Goal: Task Accomplishment & Management: Complete application form

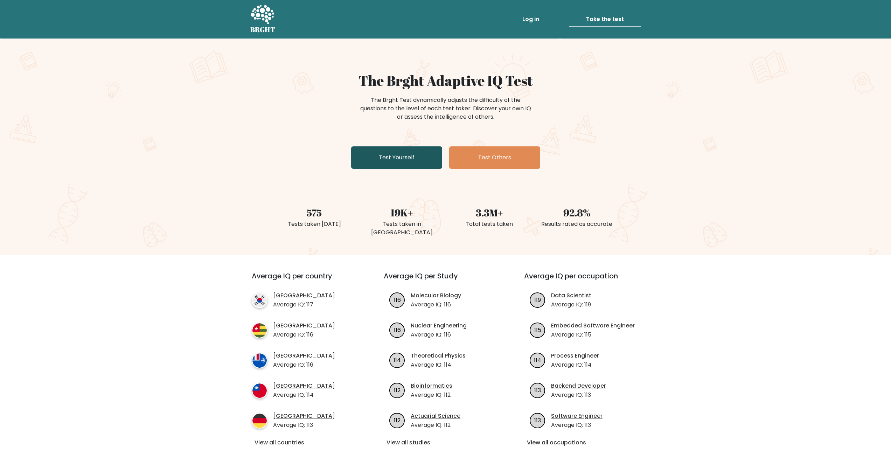
click at [397, 157] on link "Test Yourself" at bounding box center [396, 157] width 91 height 22
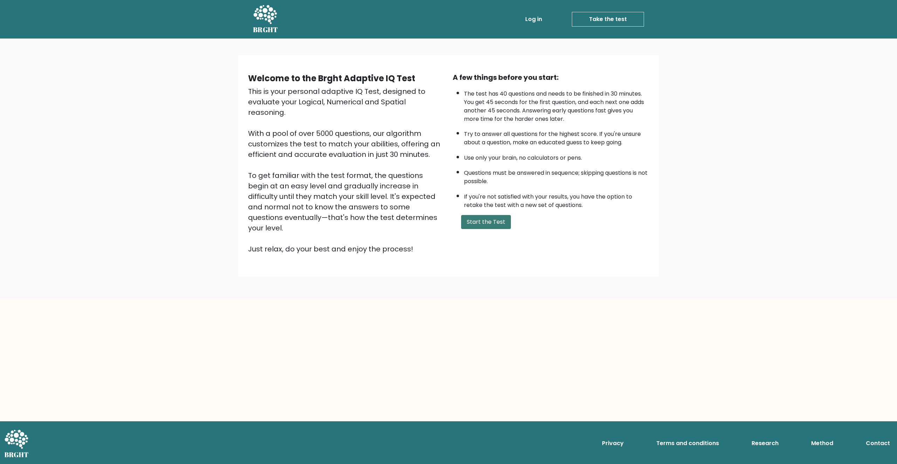
click at [484, 229] on button "Start the Test" at bounding box center [486, 222] width 50 height 14
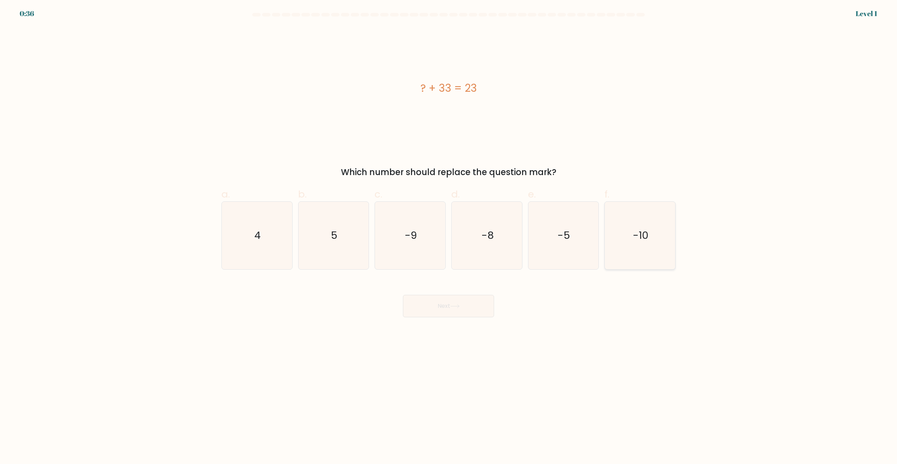
click at [645, 233] on text "-10" at bounding box center [640, 236] width 16 height 14
click at [449, 233] on input "f. -10" at bounding box center [448, 234] width 0 height 5
radio input "true"
click at [478, 309] on button "Next" at bounding box center [448, 306] width 91 height 22
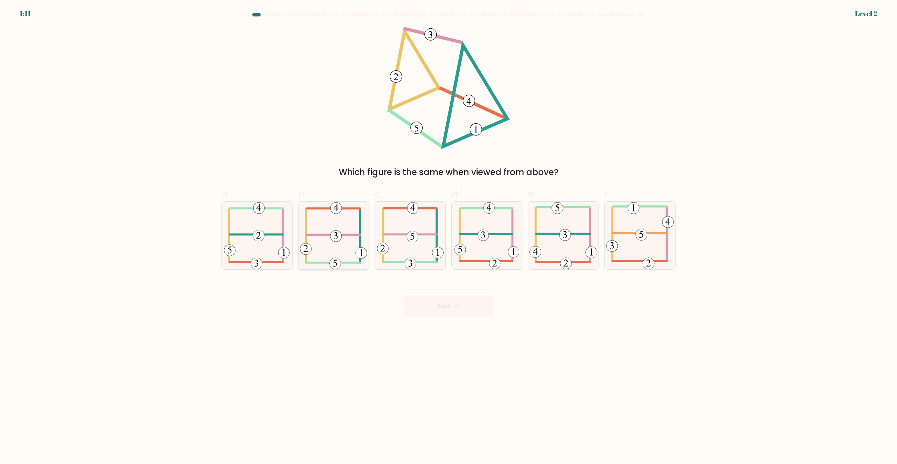
click at [336, 239] on 352 at bounding box center [335, 235] width 11 height 11
click at [448, 237] on input "b." at bounding box center [448, 234] width 0 height 5
radio input "true"
click at [442, 307] on button "Next" at bounding box center [448, 306] width 91 height 22
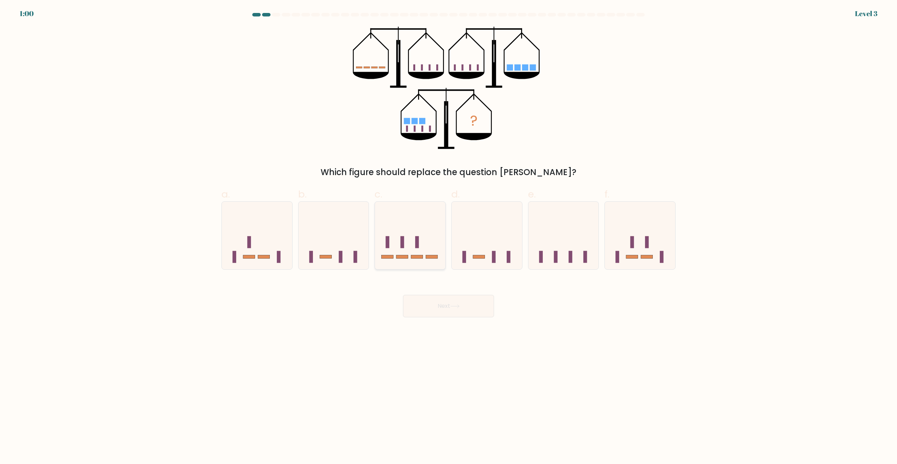
click at [422, 248] on icon at bounding box center [410, 236] width 70 height 58
click at [448, 237] on input "c." at bounding box center [448, 234] width 0 height 5
radio input "true"
click at [450, 309] on button "Next" at bounding box center [448, 306] width 91 height 22
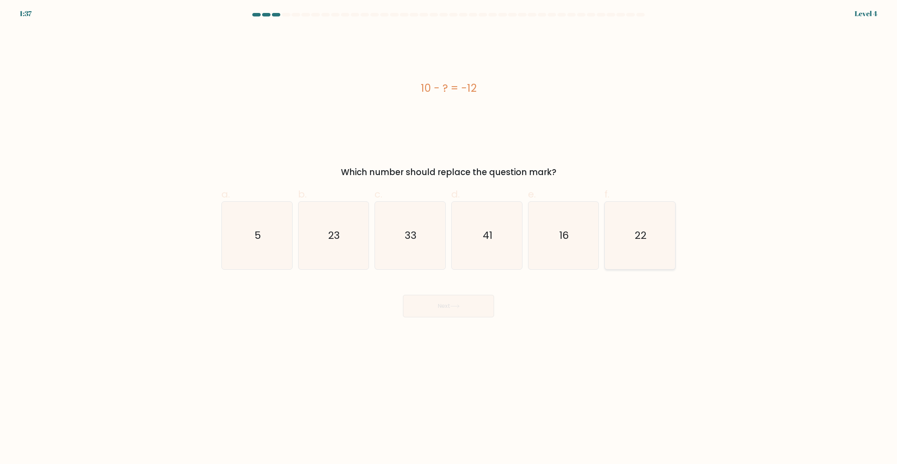
click at [652, 232] on icon "22" at bounding box center [640, 236] width 68 height 68
click at [449, 232] on input "f. 22" at bounding box center [448, 234] width 0 height 5
radio input "true"
click at [462, 302] on button "Next" at bounding box center [448, 306] width 91 height 22
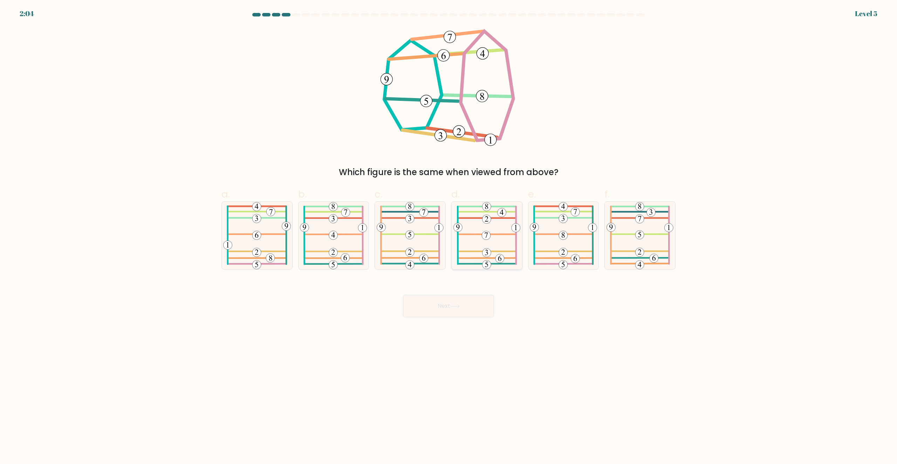
click at [499, 249] on icon at bounding box center [486, 236] width 67 height 68
click at [449, 237] on input "d." at bounding box center [448, 234] width 0 height 5
radio input "true"
click at [467, 307] on button "Next" at bounding box center [448, 306] width 91 height 22
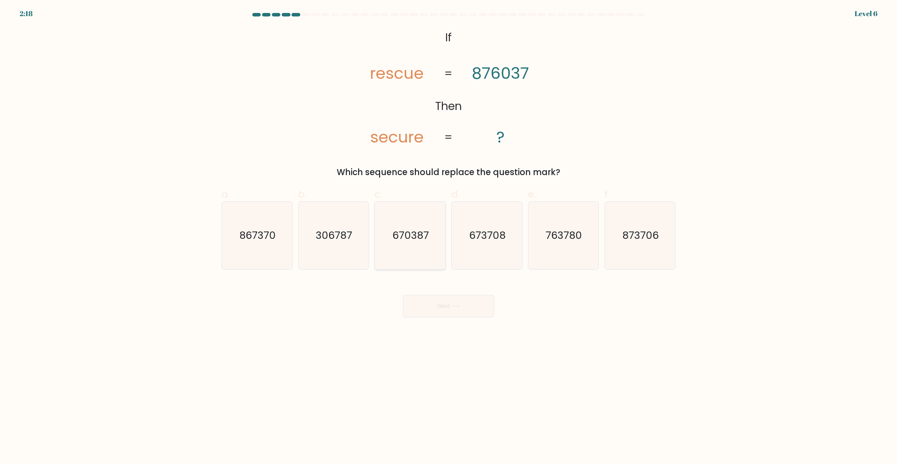
click at [439, 236] on icon "670387" at bounding box center [410, 236] width 68 height 68
click at [448, 236] on input "c. 670387" at bounding box center [448, 234] width 0 height 5
radio input "true"
click at [439, 305] on button "Next" at bounding box center [448, 306] width 91 height 22
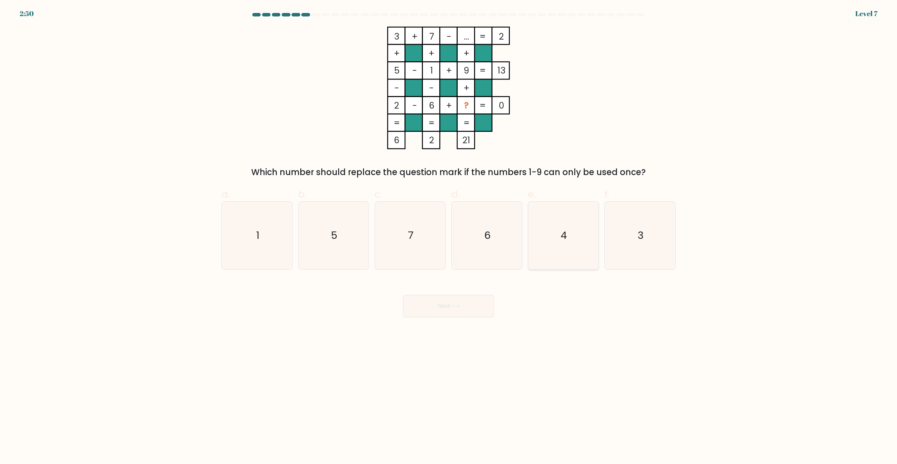
click at [575, 237] on icon "4" at bounding box center [563, 236] width 68 height 68
click at [449, 237] on input "e. 4" at bounding box center [448, 234] width 0 height 5
radio input "true"
click at [458, 310] on button "Next" at bounding box center [448, 306] width 91 height 22
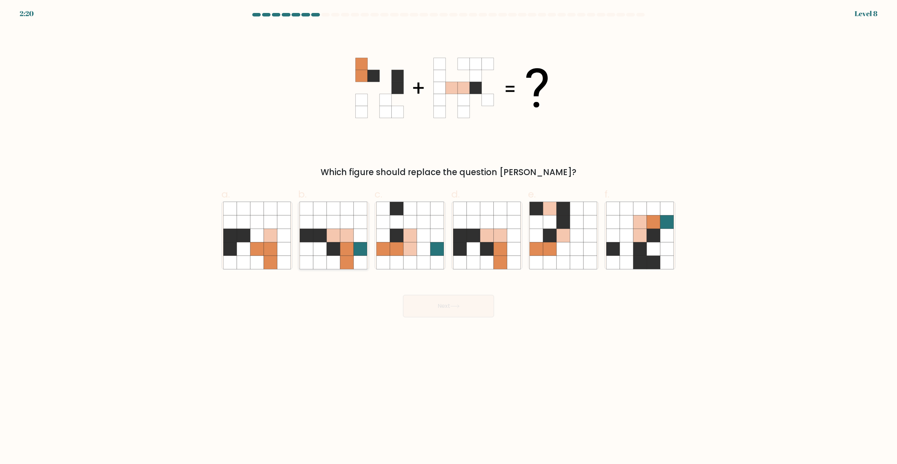
click at [360, 245] on icon at bounding box center [360, 248] width 13 height 13
click at [448, 237] on input "b." at bounding box center [448, 234] width 0 height 5
radio input "true"
click at [435, 310] on button "Next" at bounding box center [448, 306] width 91 height 22
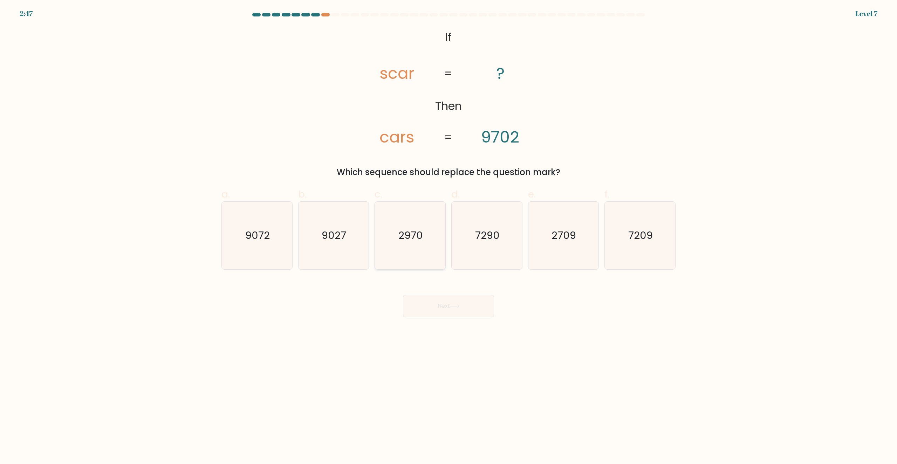
click at [427, 240] on icon "2970" at bounding box center [410, 236] width 68 height 68
click at [448, 237] on input "c. 2970" at bounding box center [448, 234] width 0 height 5
radio input "true"
click at [432, 306] on button "Next" at bounding box center [448, 306] width 91 height 22
